Goal: Check status: Check status

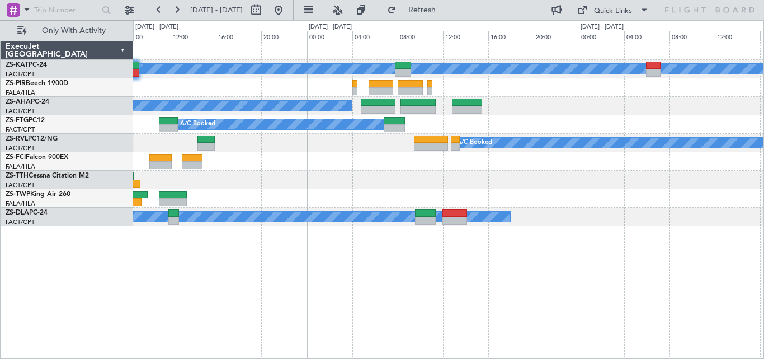
click at [438, 185] on div "A/C Unavailable A/C Booked A/C Booked A/C Booked A/C Booked A/C Unavailable" at bounding box center [448, 133] width 630 height 185
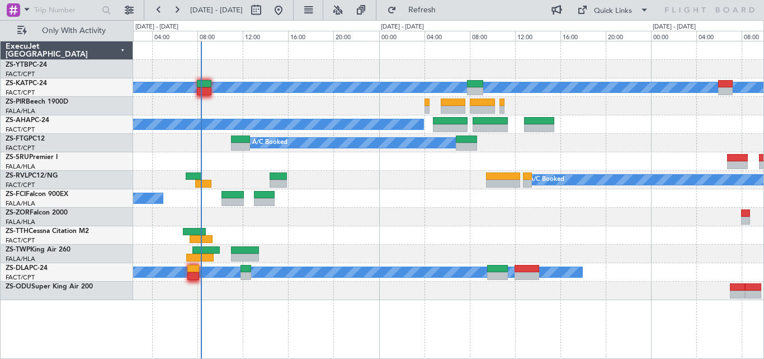
click at [345, 307] on div "A/C Booked A/C Unavailable A/C Booked A/C Booked A/C Booked A/C Unavailable A/C…" at bounding box center [448, 200] width 631 height 318
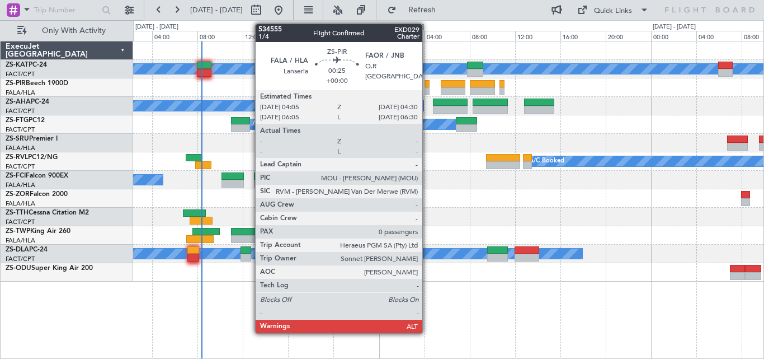
click at [427, 84] on div at bounding box center [427, 84] width 5 height 8
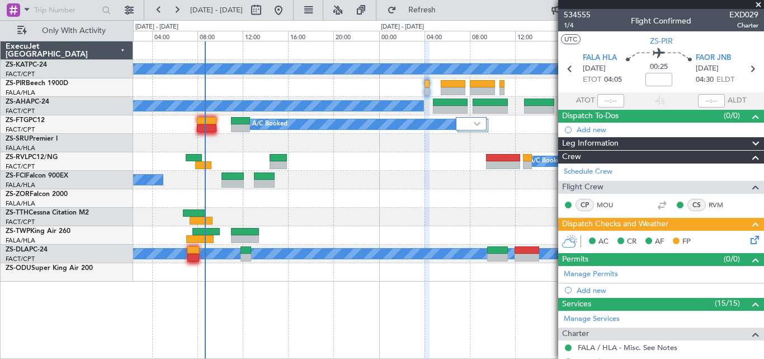
click at [345, 183] on div "A/C Booked" at bounding box center [448, 180] width 630 height 18
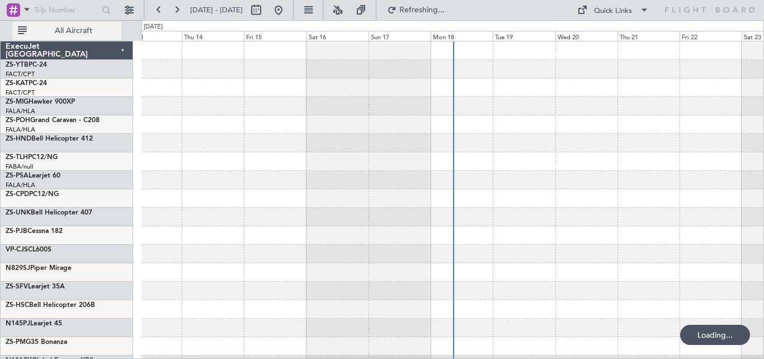
click at [82, 27] on span "All Aircraft" at bounding box center [73, 31] width 89 height 8
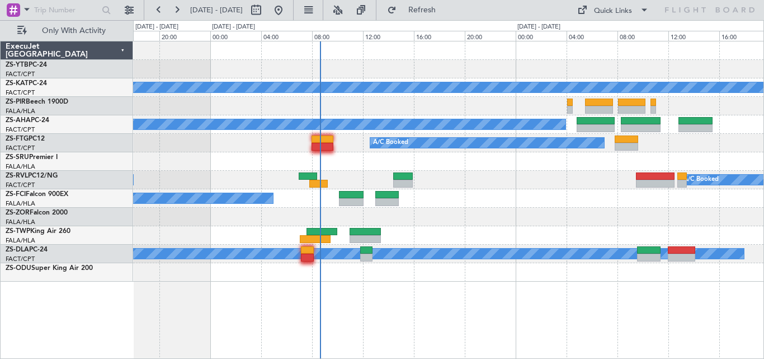
click at [521, 168] on div at bounding box center [448, 161] width 630 height 18
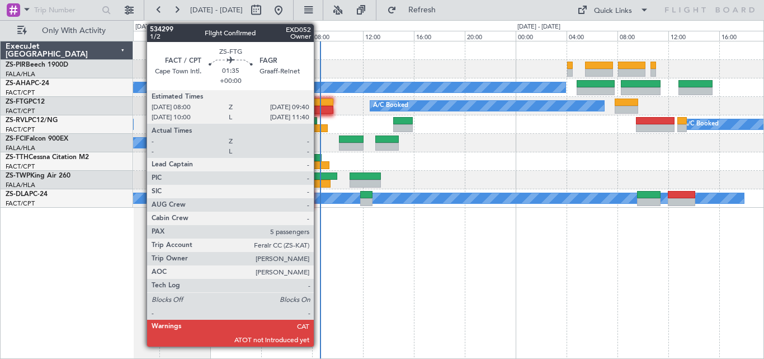
click at [319, 111] on div at bounding box center [322, 110] width 21 height 8
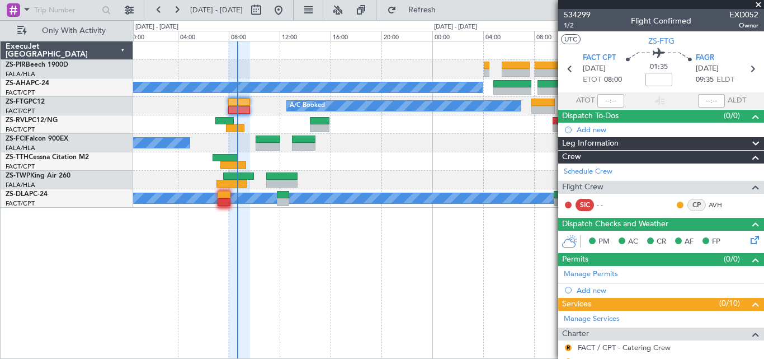
click at [291, 289] on div "A/C Booked A/C Booked A/C Booked A/C Unavailable A/C Booked A/C Unavailable" at bounding box center [448, 200] width 631 height 318
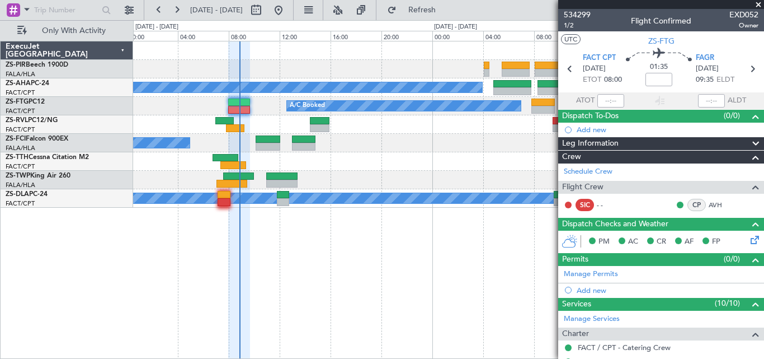
click at [757, 3] on span at bounding box center [758, 5] width 11 height 10
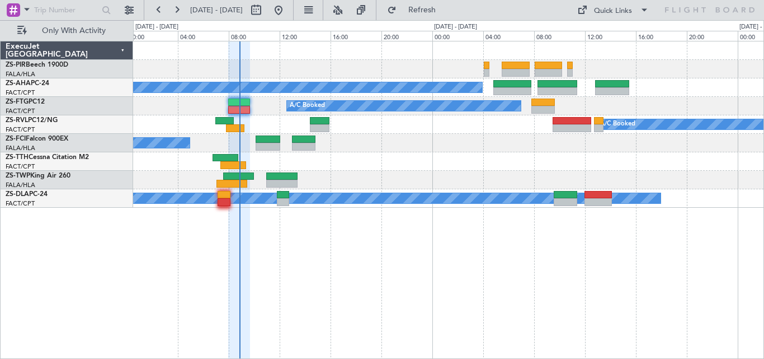
type input "0"
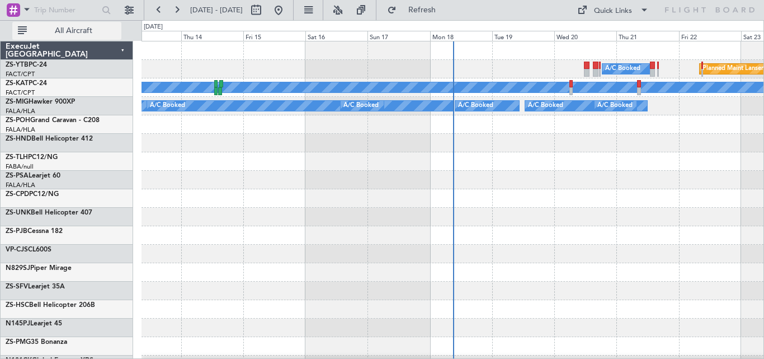
click at [76, 34] on span "All Aircraft" at bounding box center [73, 31] width 89 height 8
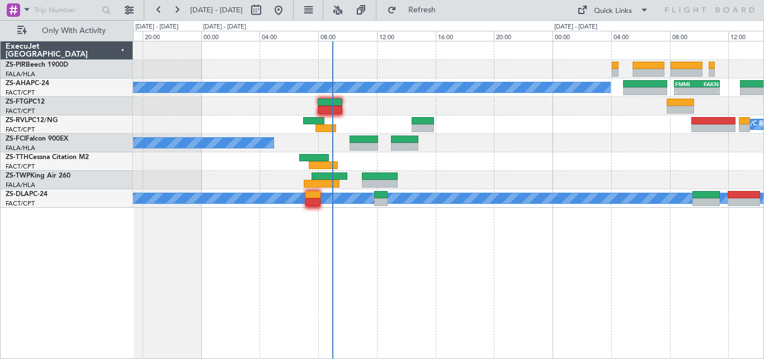
click at [525, 125] on div "A/C Booked - - FMMI 08:20 Z FAKN 11:25 Z FALA 06:00 Z FMMI 09:20 Z 05:55 Z 09:0…" at bounding box center [448, 124] width 630 height 166
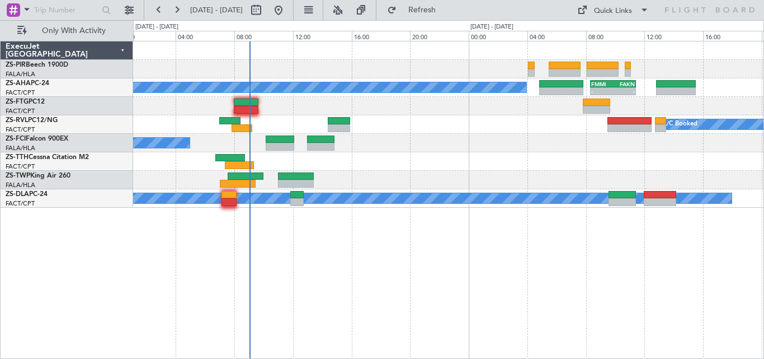
click at [365, 101] on div "A/C Booked - - FMMI 08:20 Z FAKN 11:25 Z A/C Booked A/C Unavailable A/C Booked …" at bounding box center [448, 124] width 630 height 166
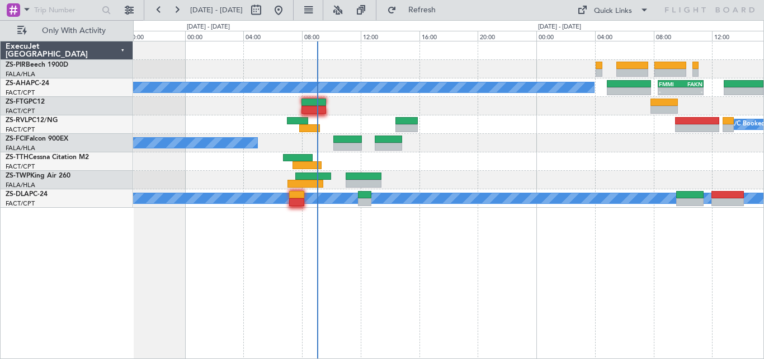
click at [377, 93] on div "A/C Booked - - FMMI 08:20 Z FAKN 11:25 Z" at bounding box center [448, 87] width 630 height 18
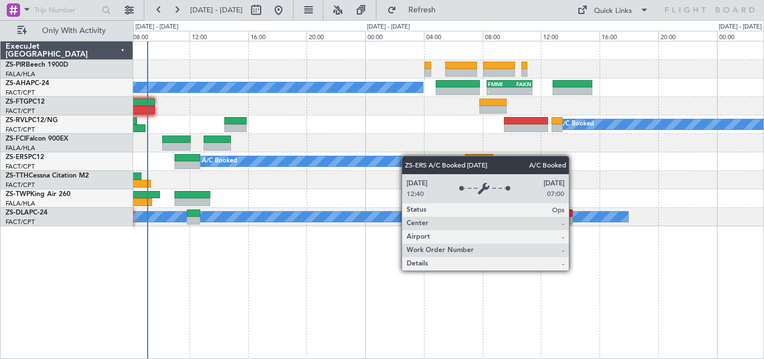
click at [404, 157] on div "A/C Booked - - FMMI 08:20 Z FAKN 11:25 Z A/C Booked A/C Booked A/C Booked A/C B…" at bounding box center [448, 133] width 630 height 185
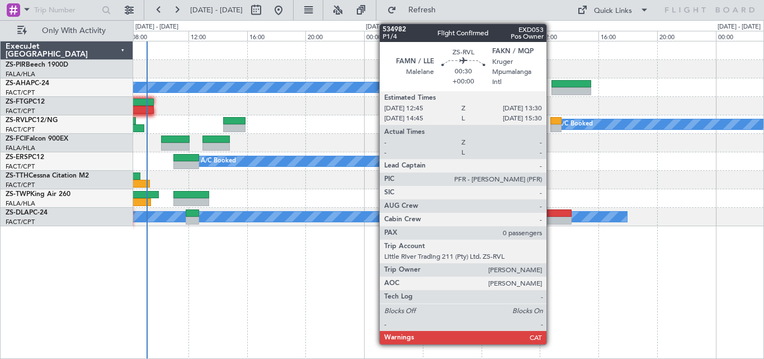
click at [552, 126] on div at bounding box center [555, 128] width 11 height 8
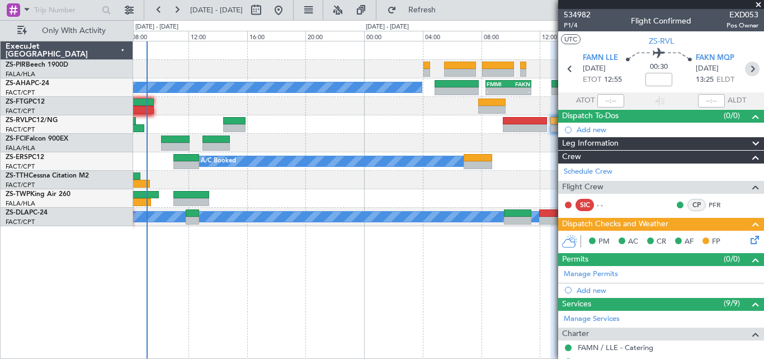
click at [745, 65] on icon at bounding box center [752, 69] width 15 height 15
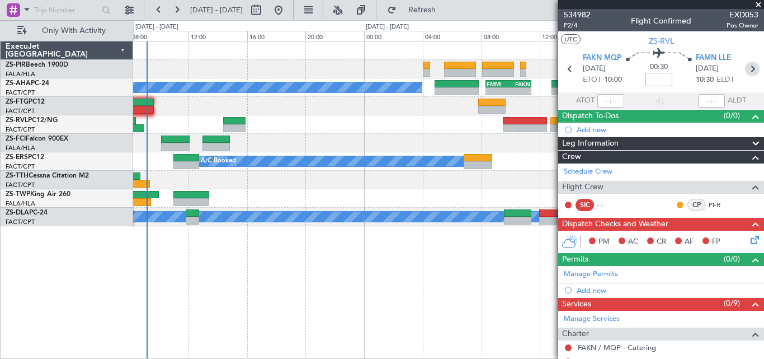
click at [749, 72] on icon at bounding box center [752, 69] width 15 height 15
click at [756, 4] on span at bounding box center [758, 5] width 11 height 10
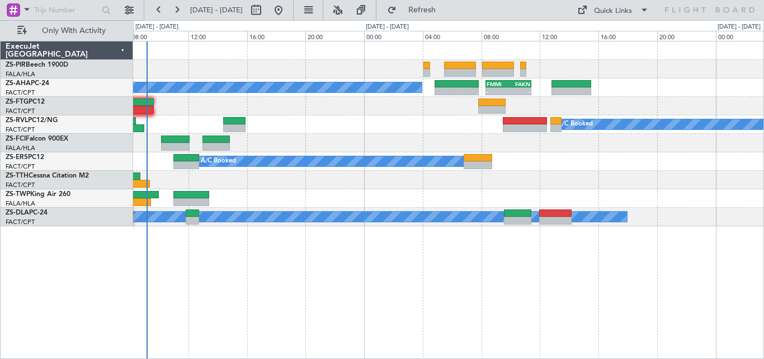
type input "0"
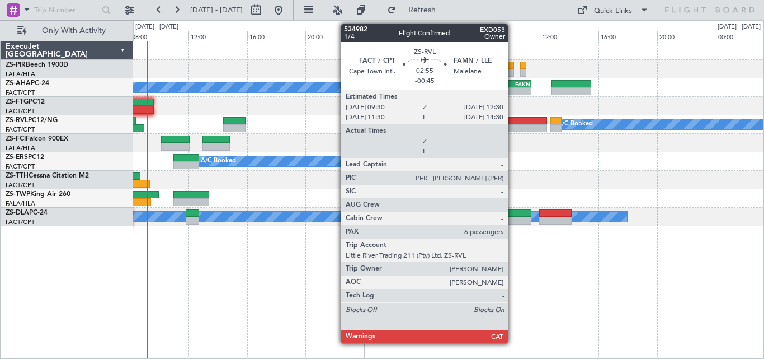
click at [513, 120] on div at bounding box center [525, 121] width 44 height 8
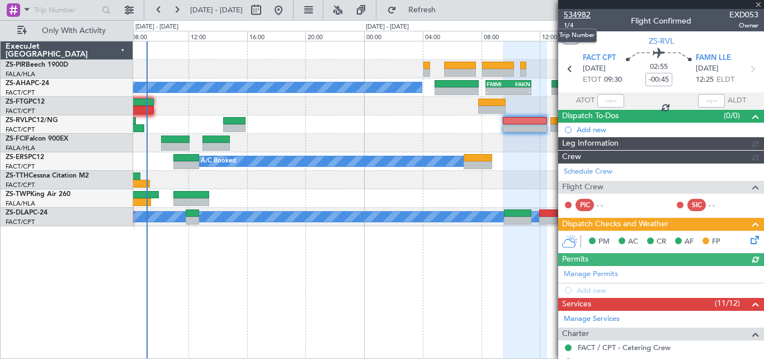
click at [569, 11] on span "534982" at bounding box center [577, 15] width 27 height 12
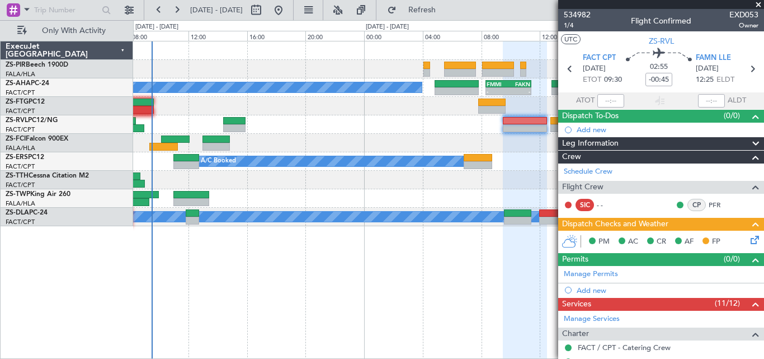
click at [757, 2] on span at bounding box center [758, 5] width 11 height 10
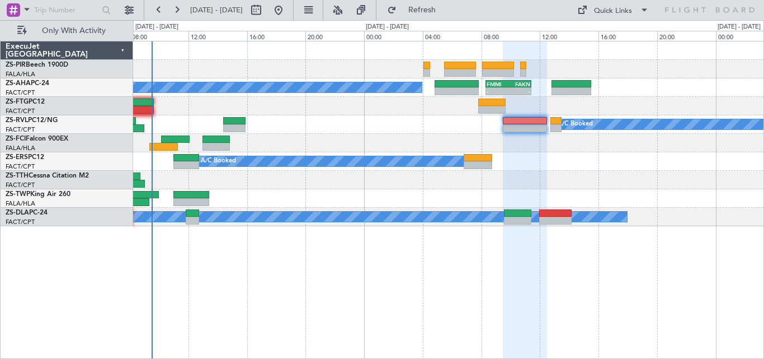
type input "0"
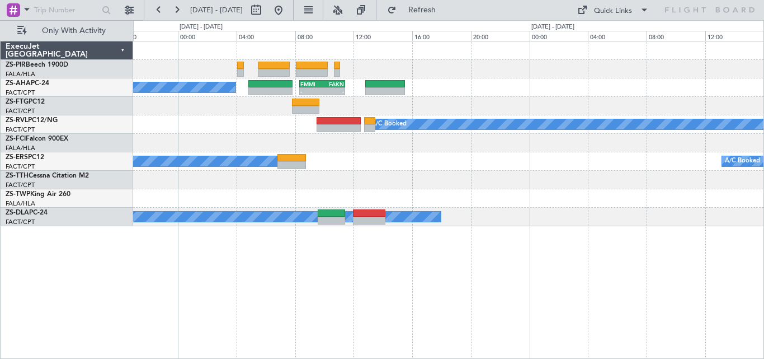
click at [494, 223] on div "A/C Booked - - FMMI 08:20 Z FAKN 11:25 Z A/C Booked A/C Booked A/C Booked A/C U…" at bounding box center [448, 133] width 630 height 185
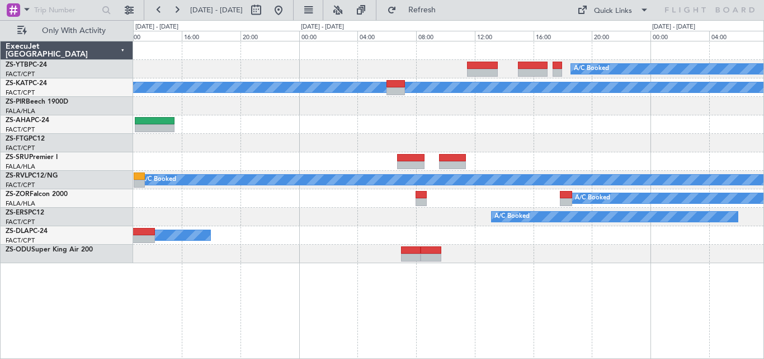
click at [415, 133] on div "A/C Booked A/C Unavailable - - FMMI 08:20 Z FAKN 11:25 Z A/C Booked A/C Booked …" at bounding box center [448, 152] width 630 height 222
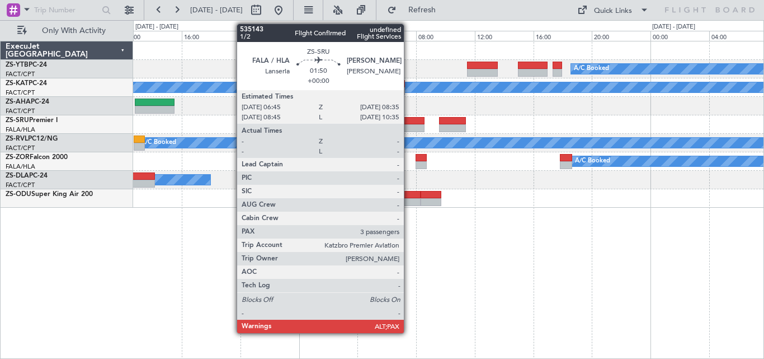
click at [409, 128] on div at bounding box center [410, 128] width 27 height 8
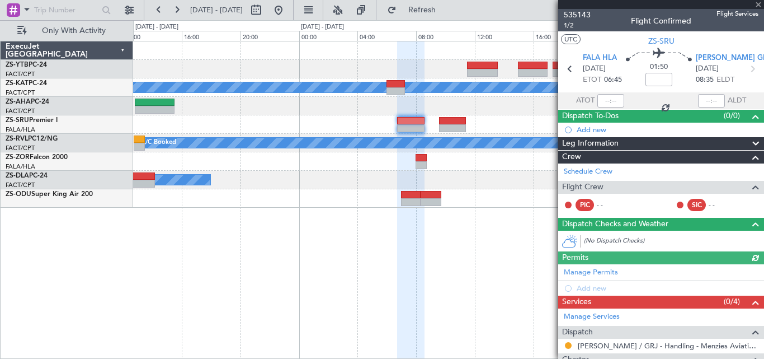
click at [760, 3] on div at bounding box center [661, 4] width 206 height 9
click at [757, 3] on span at bounding box center [758, 5] width 11 height 10
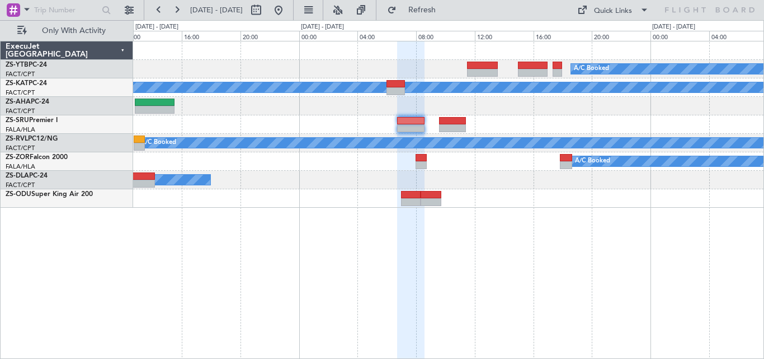
type input "0"
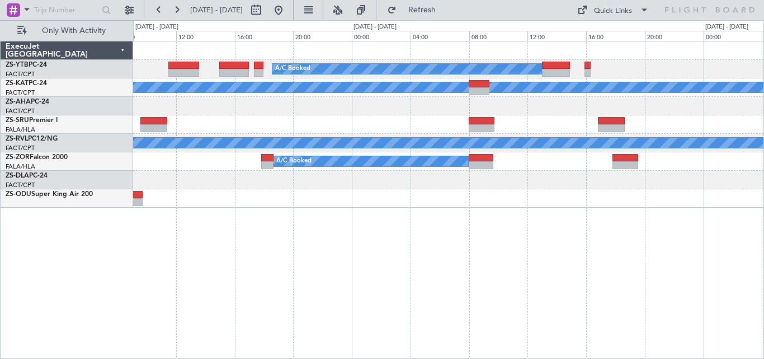
click at [342, 245] on div "A/C Booked Planned Maint Lanseria A/C Unavailable A/C Booked - - FAMN 11:35 Z F…" at bounding box center [448, 200] width 631 height 318
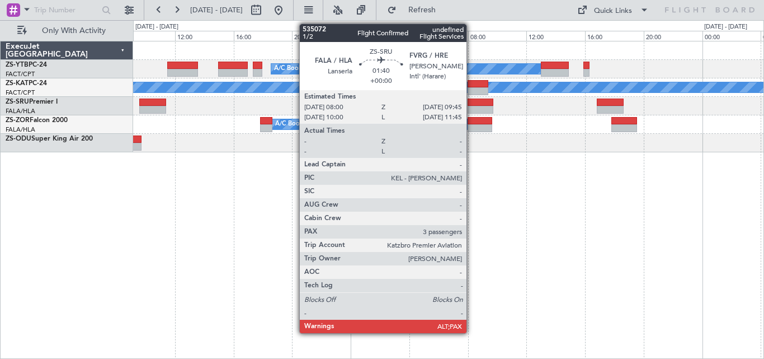
click at [472, 108] on div at bounding box center [481, 110] width 26 height 8
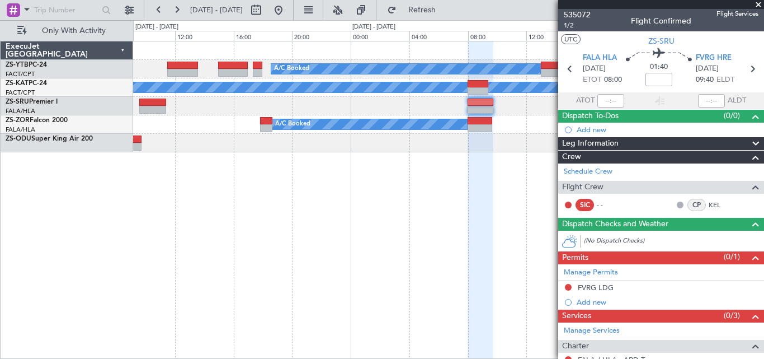
click at [757, 5] on span at bounding box center [758, 5] width 11 height 10
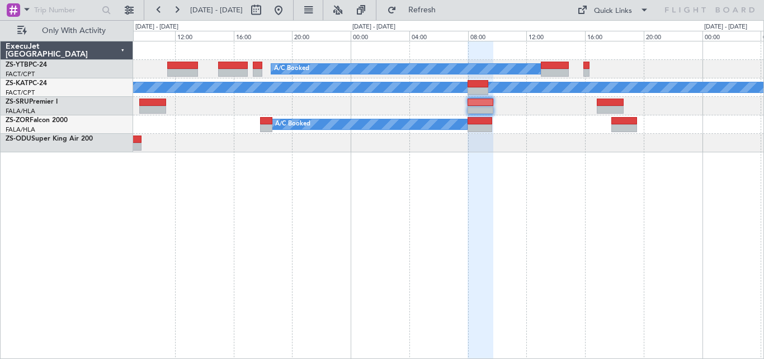
type input "0"
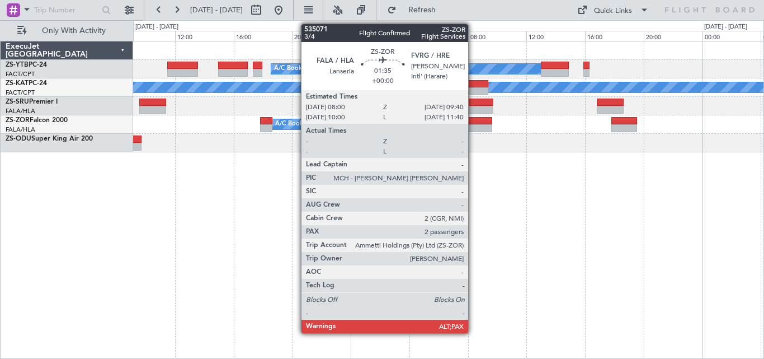
click at [473, 127] on div at bounding box center [480, 128] width 25 height 8
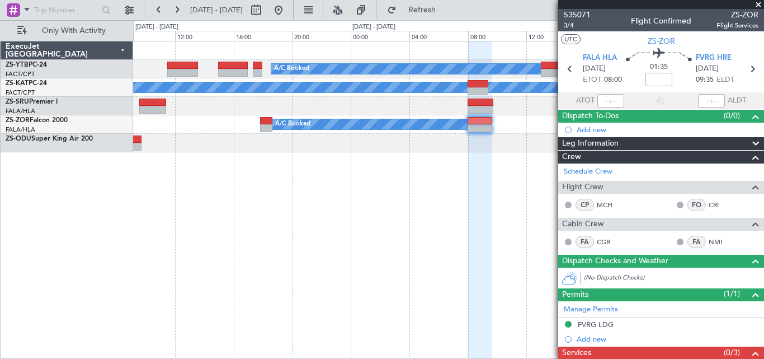
click at [757, 2] on span at bounding box center [758, 5] width 11 height 10
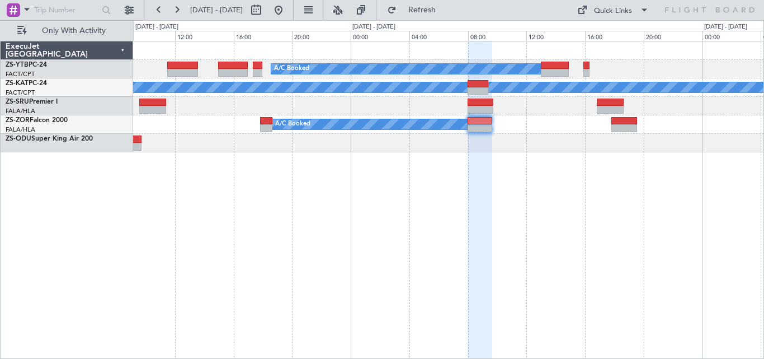
type input "0"
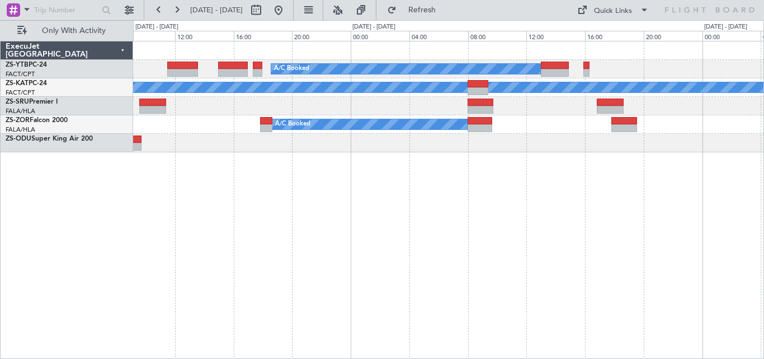
click at [764, 294] on div "A/C Booked Planned Maint Lanseria A/C Unavailable A/C Booked ExecuJet [GEOGRAPH…" at bounding box center [382, 189] width 764 height 338
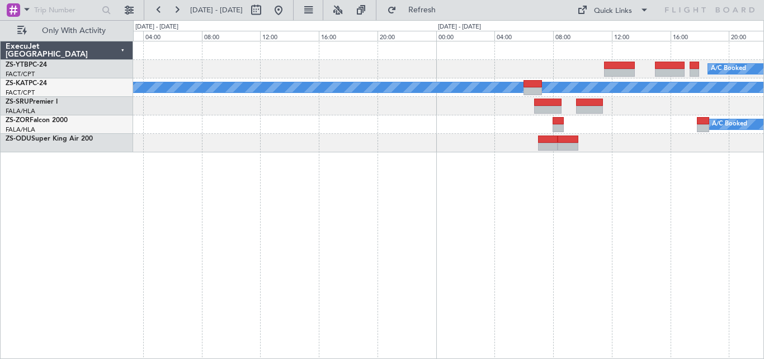
click at [603, 241] on div "A/C Booked A/C Unavailable A/C Booked" at bounding box center [448, 200] width 631 height 318
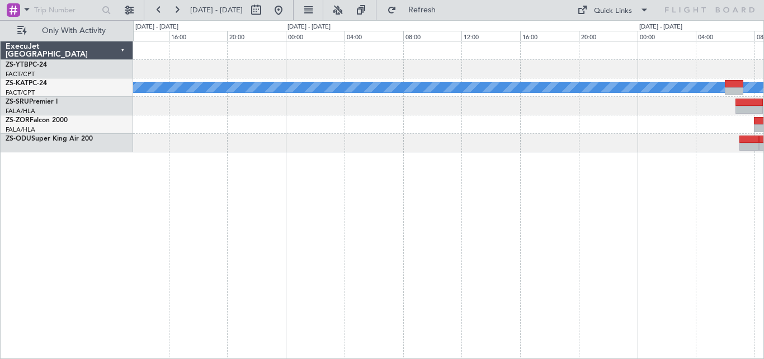
click at [610, 246] on div "A/C Booked A/C Unavailable A/C Booked" at bounding box center [448, 200] width 631 height 318
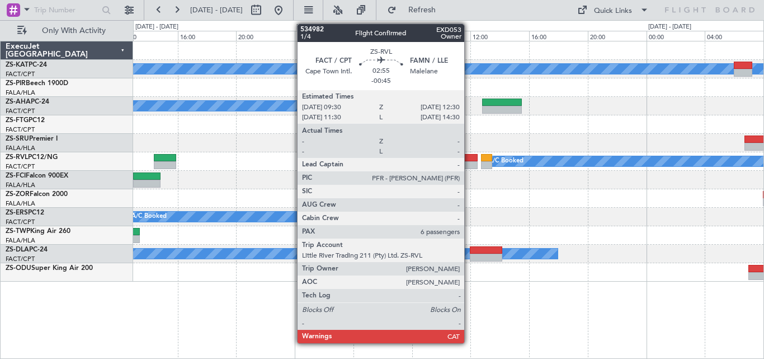
click at [469, 161] on div at bounding box center [456, 158] width 44 height 8
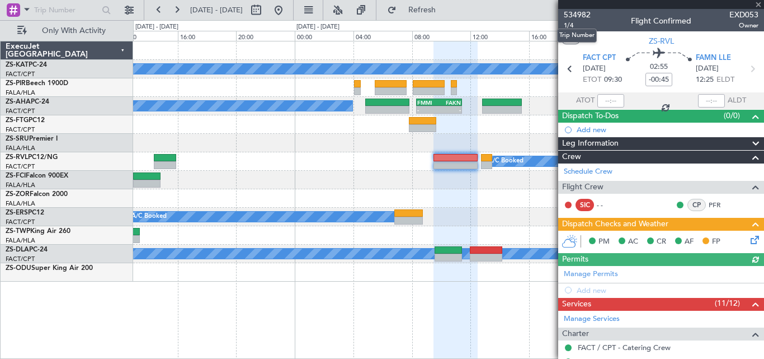
click at [580, 10] on span "534982" at bounding box center [577, 15] width 27 height 12
click at [760, 4] on span at bounding box center [758, 5] width 11 height 10
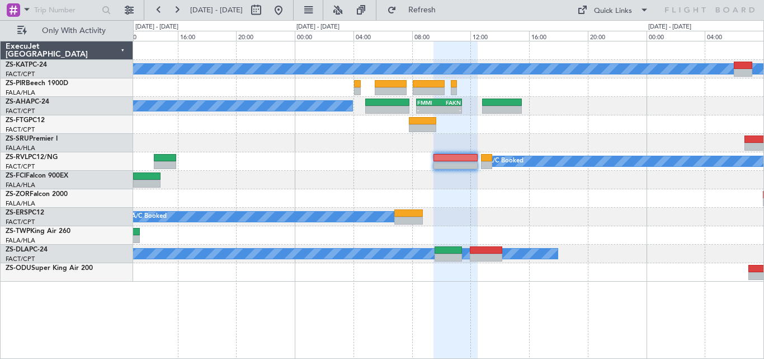
type input "0"
